Goal: Find specific page/section: Find specific page/section

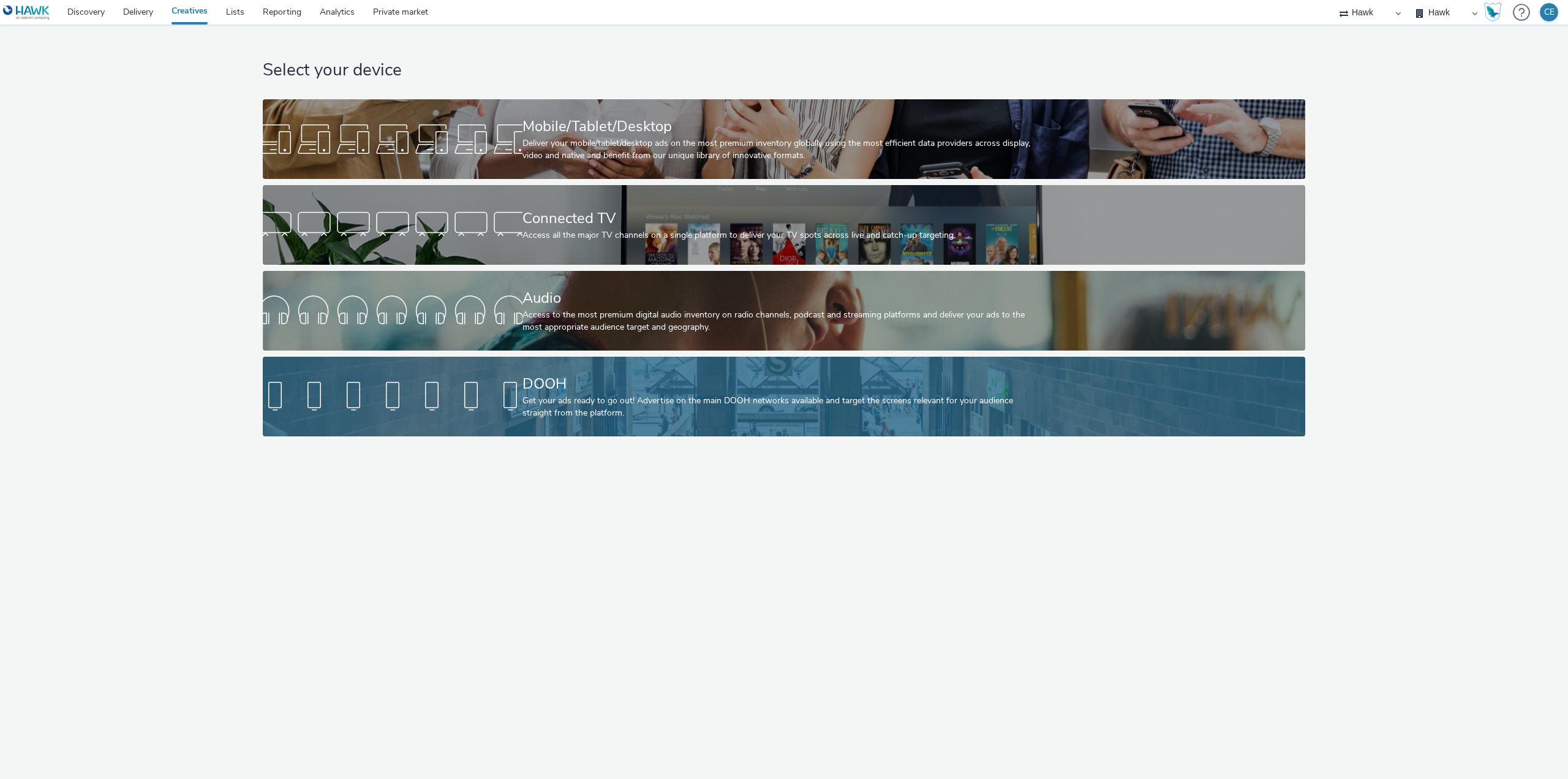
click at [483, 363] on link "DOOH Get your ads ready to go out! Advertise on the main DOOH networks availabl…" at bounding box center [784, 396] width 1042 height 80
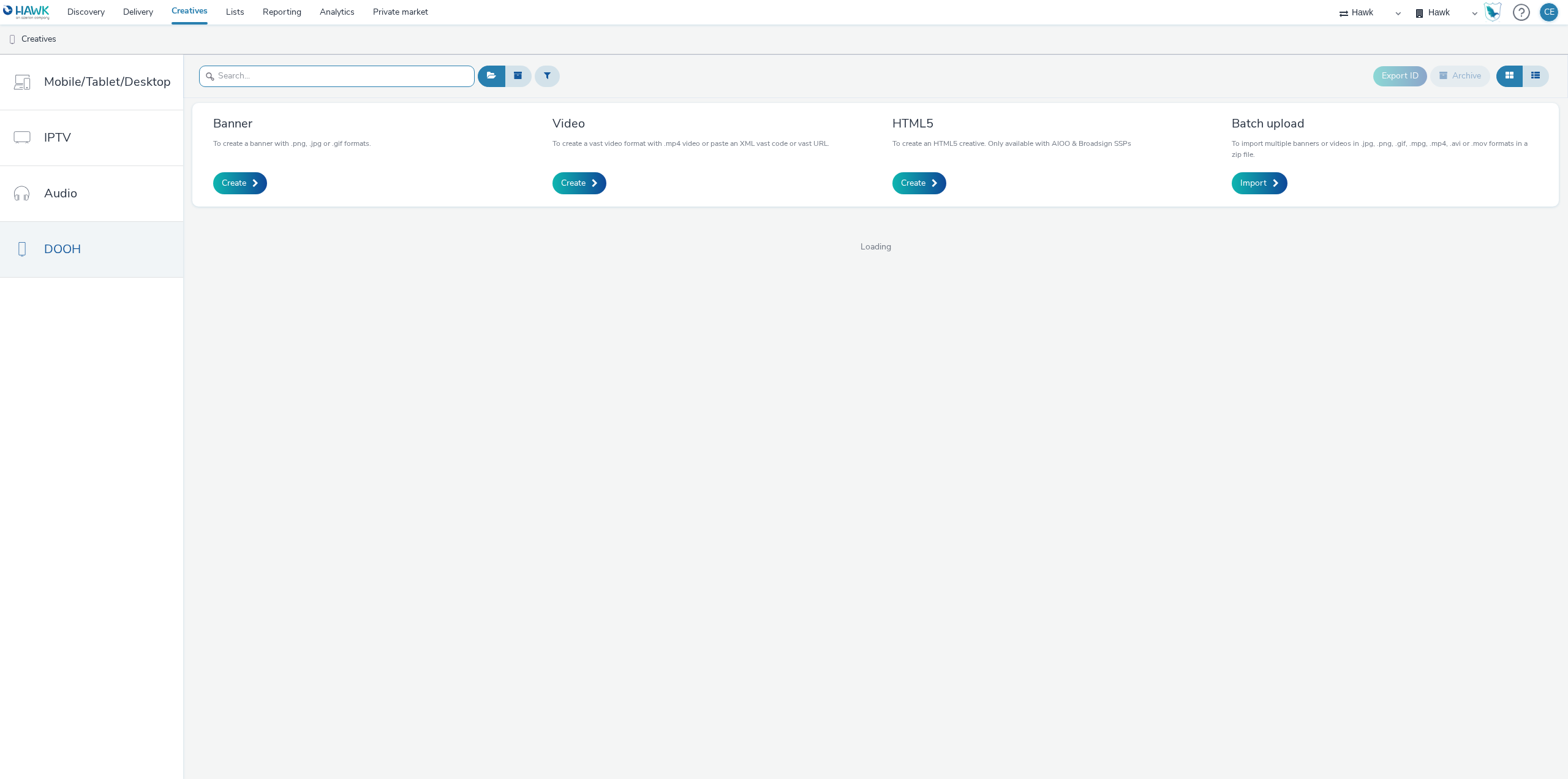
click at [310, 74] on input "text" at bounding box center [337, 75] width 275 height 21
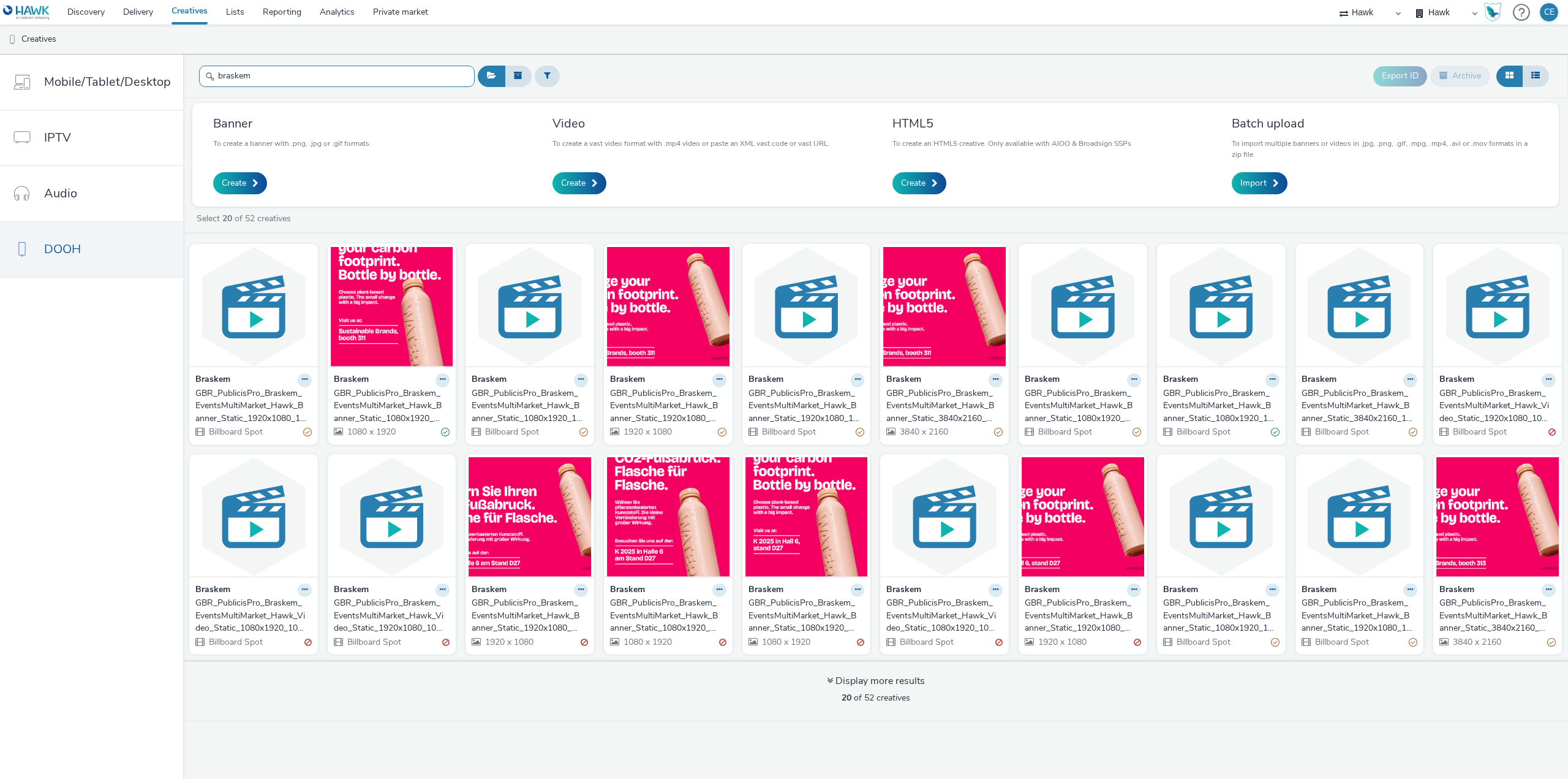
type input "braskem"
click at [677, 620] on div "GBR_PublicisPro_Braskem_EventsMultiMarket_Hawk_Banner_Static_1080x1920_KFair_DE…" at bounding box center [666, 615] width 112 height 37
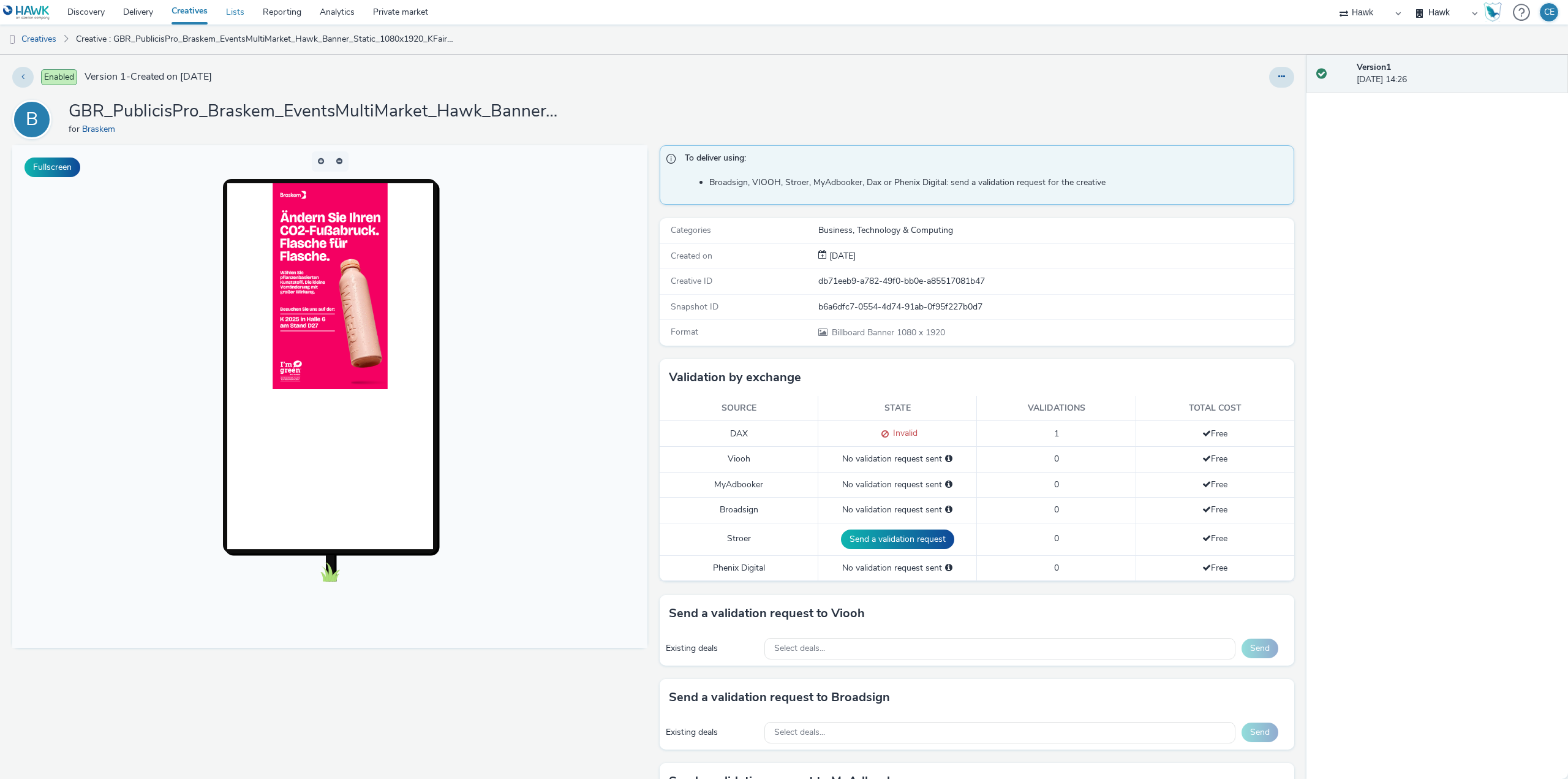
click at [244, 12] on link "Lists" at bounding box center [235, 12] width 36 height 24
